Goal: Information Seeking & Learning: Learn about a topic

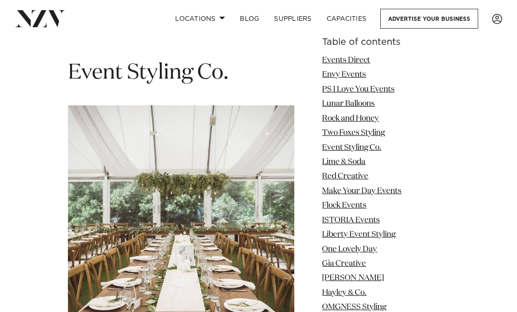
scroll to position [3000, 0]
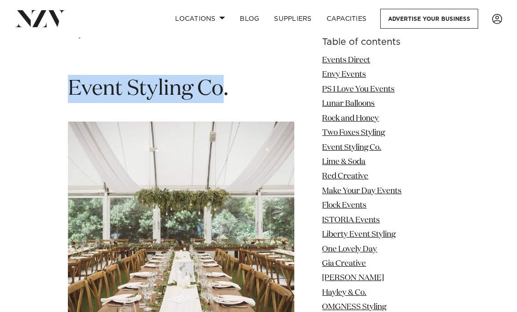
drag, startPoint x: 226, startPoint y: 72, endPoint x: 54, endPoint y: 71, distance: 171.7
copy span "Event Styling Co"
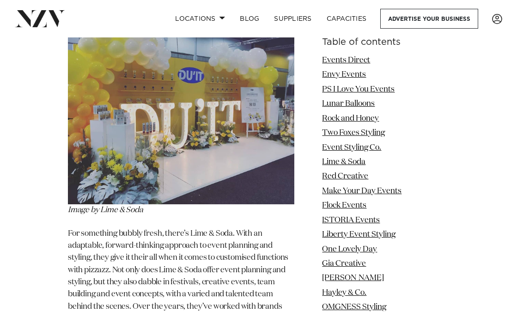
scroll to position [3508, 0]
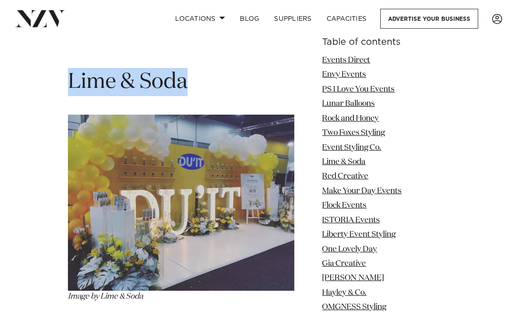
drag, startPoint x: 70, startPoint y: 66, endPoint x: 214, endPoint y: 65, distance: 144.5
click at [214, 68] on h1 "Lime & Soda" at bounding box center [181, 82] width 226 height 28
copy span "Lime & Soda"
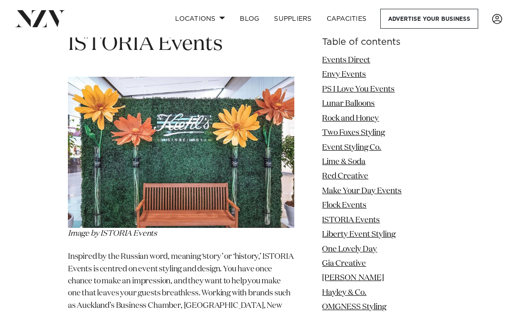
scroll to position [5216, 0]
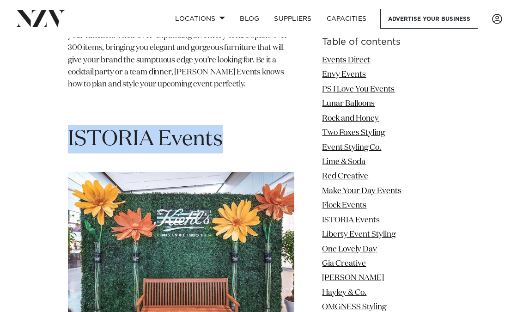
drag, startPoint x: 67, startPoint y: 112, endPoint x: 240, endPoint y: 115, distance: 173.1
copy span "ISTORIA Events"
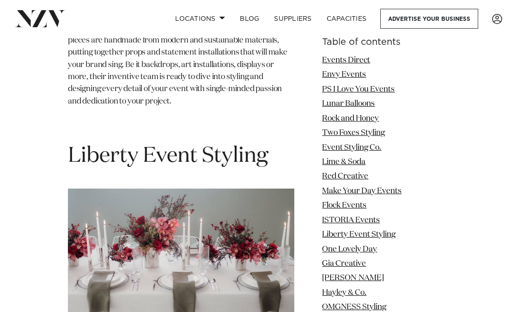
scroll to position [5770, 0]
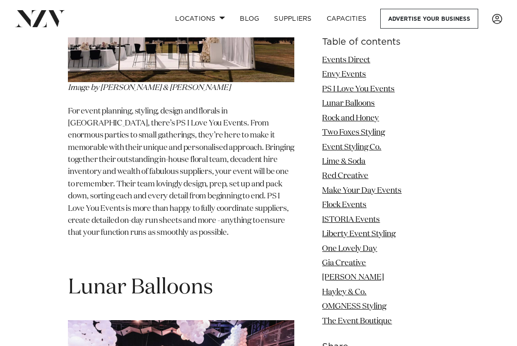
scroll to position [1662, 0]
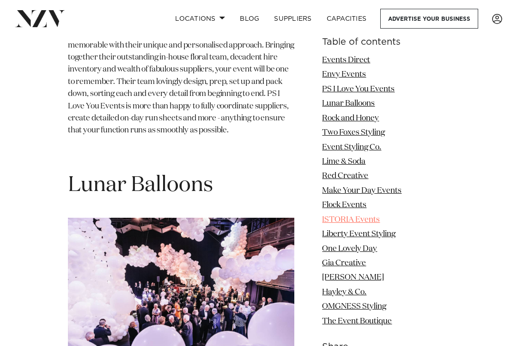
click at [329, 217] on link "ISTORIA Events" at bounding box center [351, 220] width 58 height 8
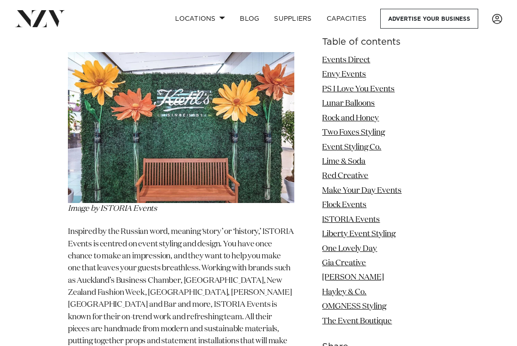
scroll to position [5282, 0]
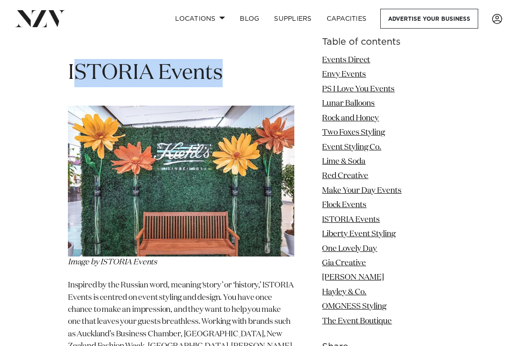
drag, startPoint x: 74, startPoint y: 50, endPoint x: 240, endPoint y: 69, distance: 166.8
drag, startPoint x: 103, startPoint y: 57, endPoint x: 226, endPoint y: 66, distance: 123.2
copy section "ISTORIA Events"
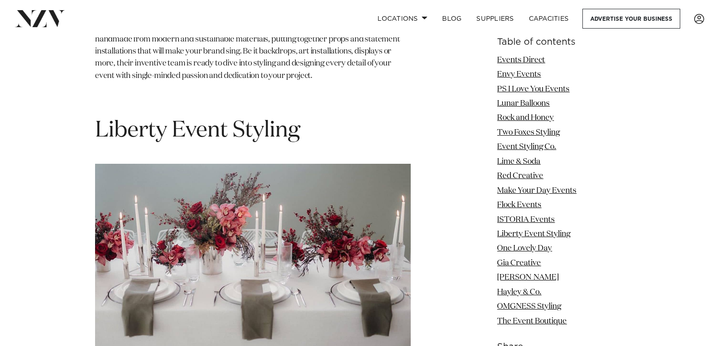
scroll to position [5743, 0]
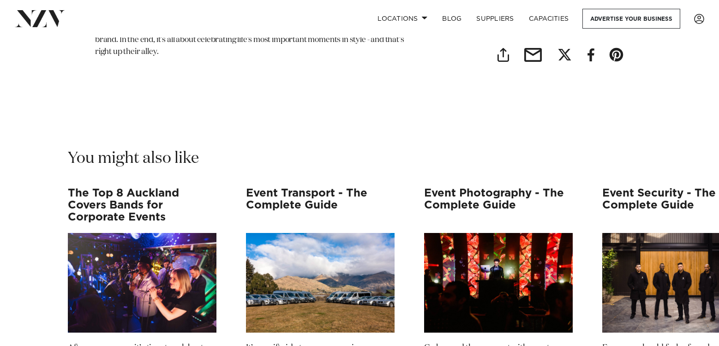
scroll to position [8928, 0]
